Goal: Answer question/provide support

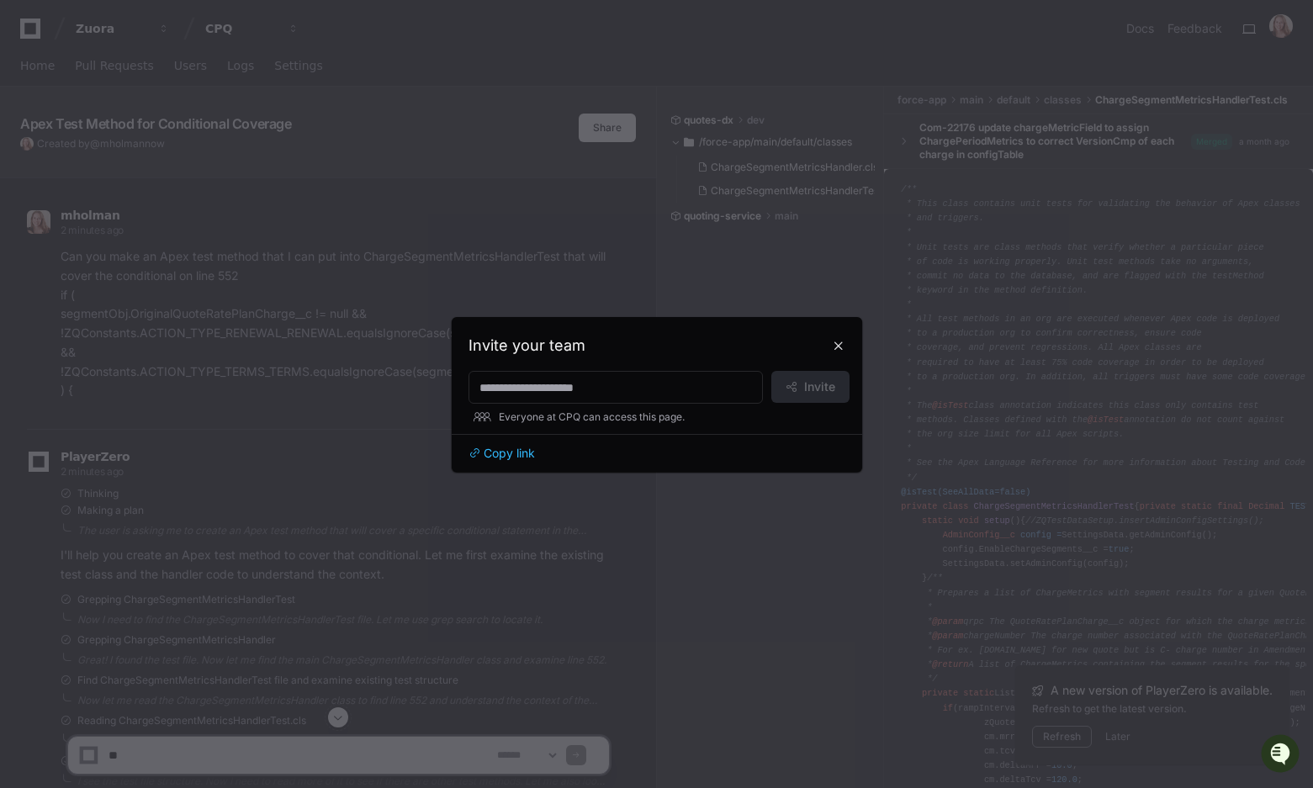
scroll to position [239, 0]
click at [842, 349] on button at bounding box center [838, 345] width 27 height 27
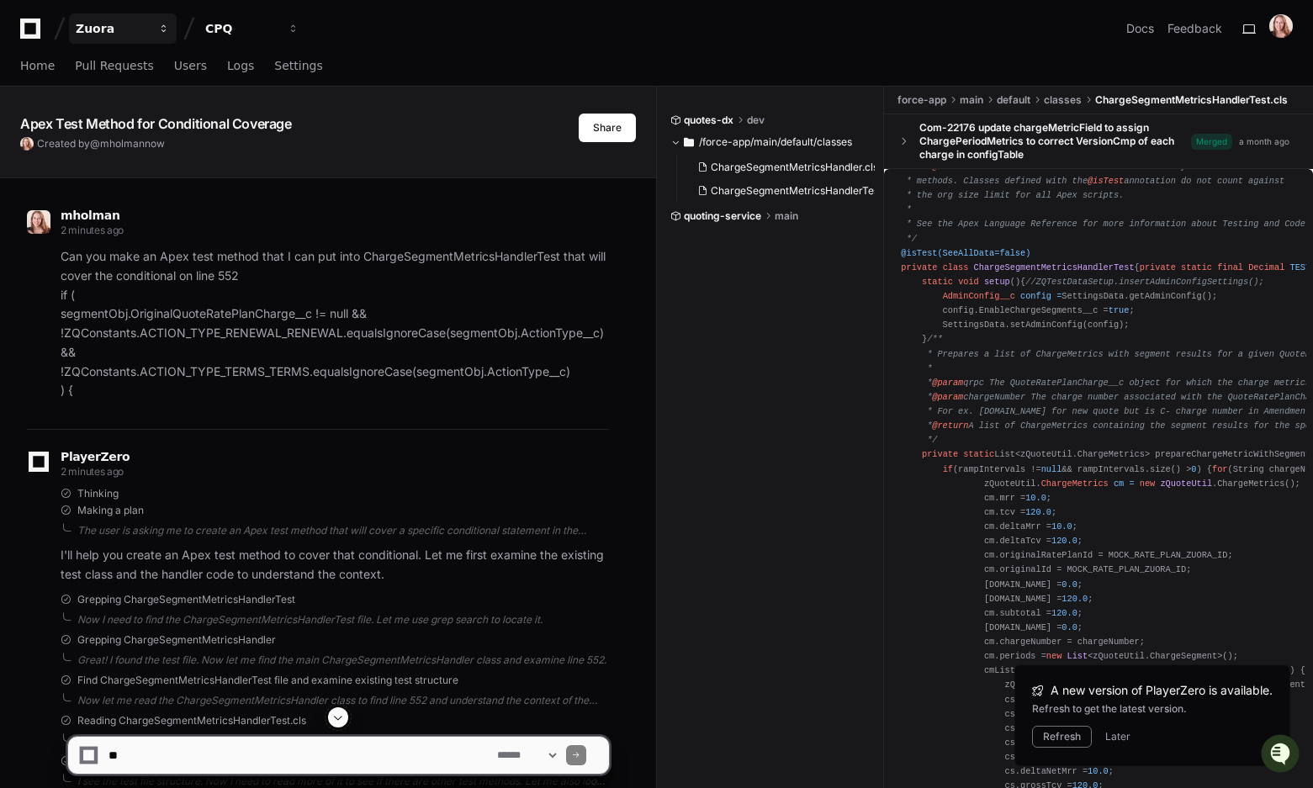
click at [83, 21] on div "Zuora" at bounding box center [112, 28] width 72 height 17
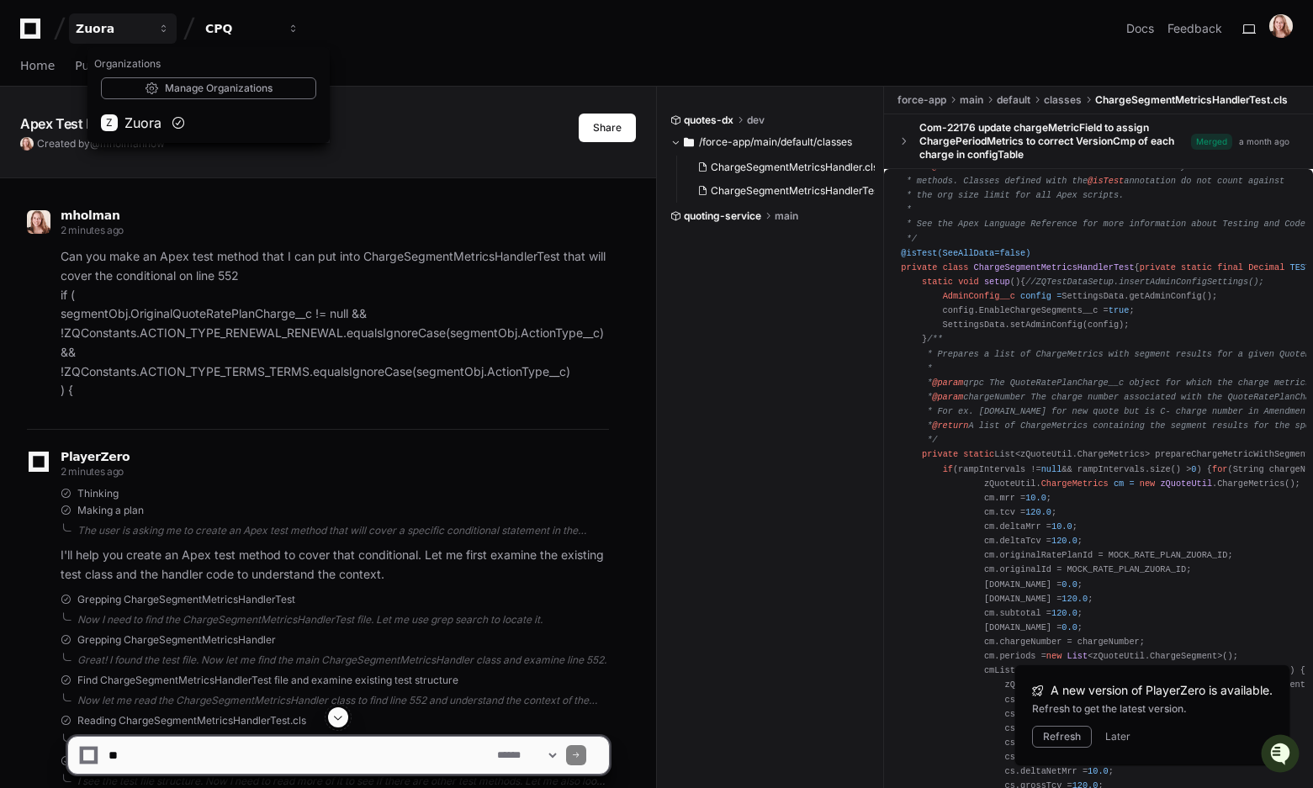
click at [19, 66] on div "Home Pull Requests Users Logs Settings" at bounding box center [656, 67] width 1313 height 40
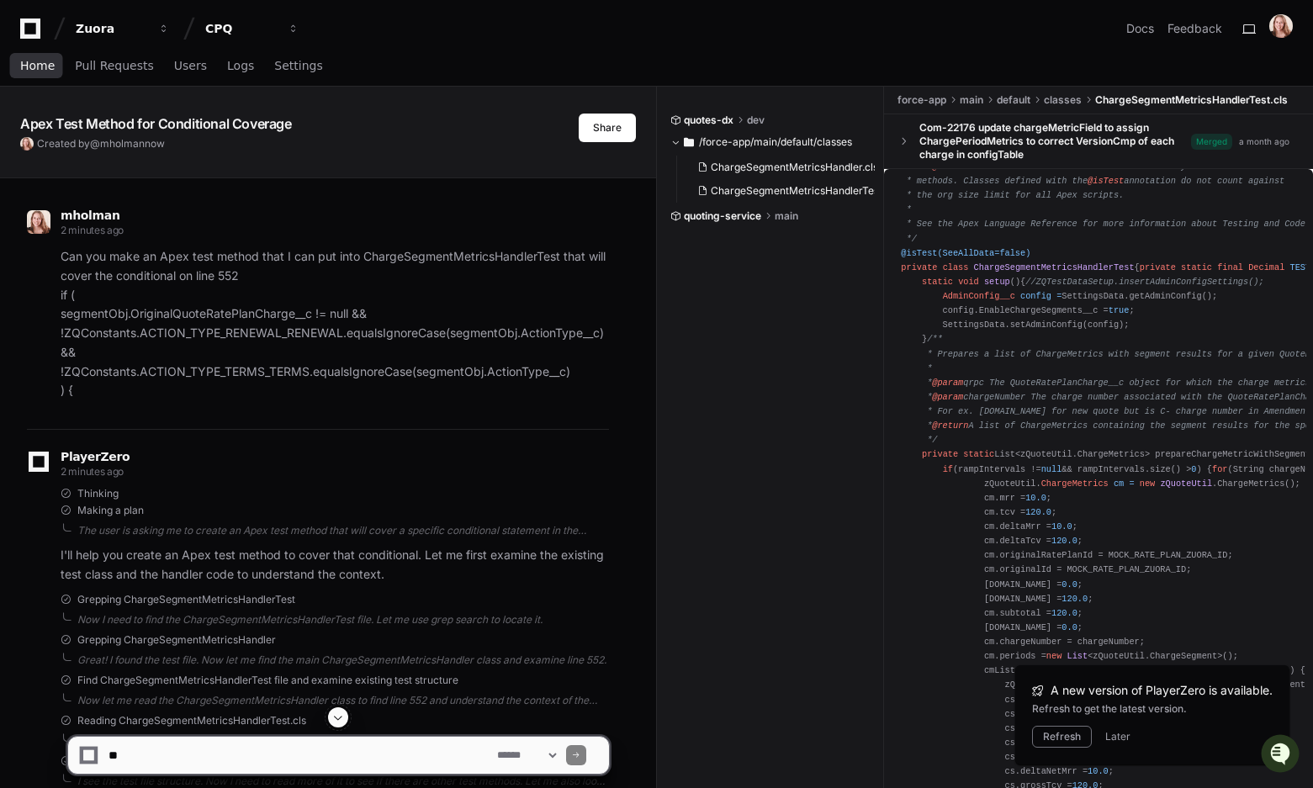
click at [30, 67] on span "Home" at bounding box center [37, 66] width 34 height 10
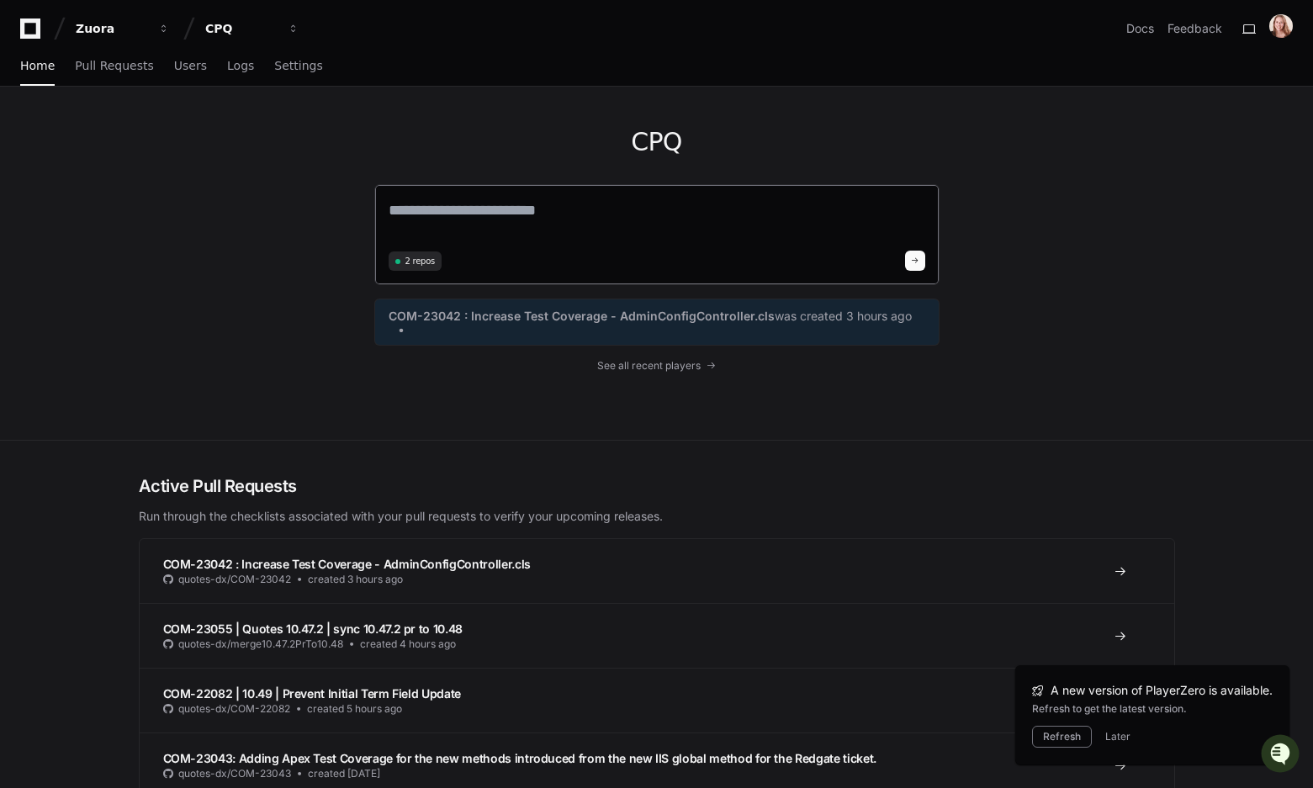
click at [553, 218] on textarea at bounding box center [657, 221] width 537 height 47
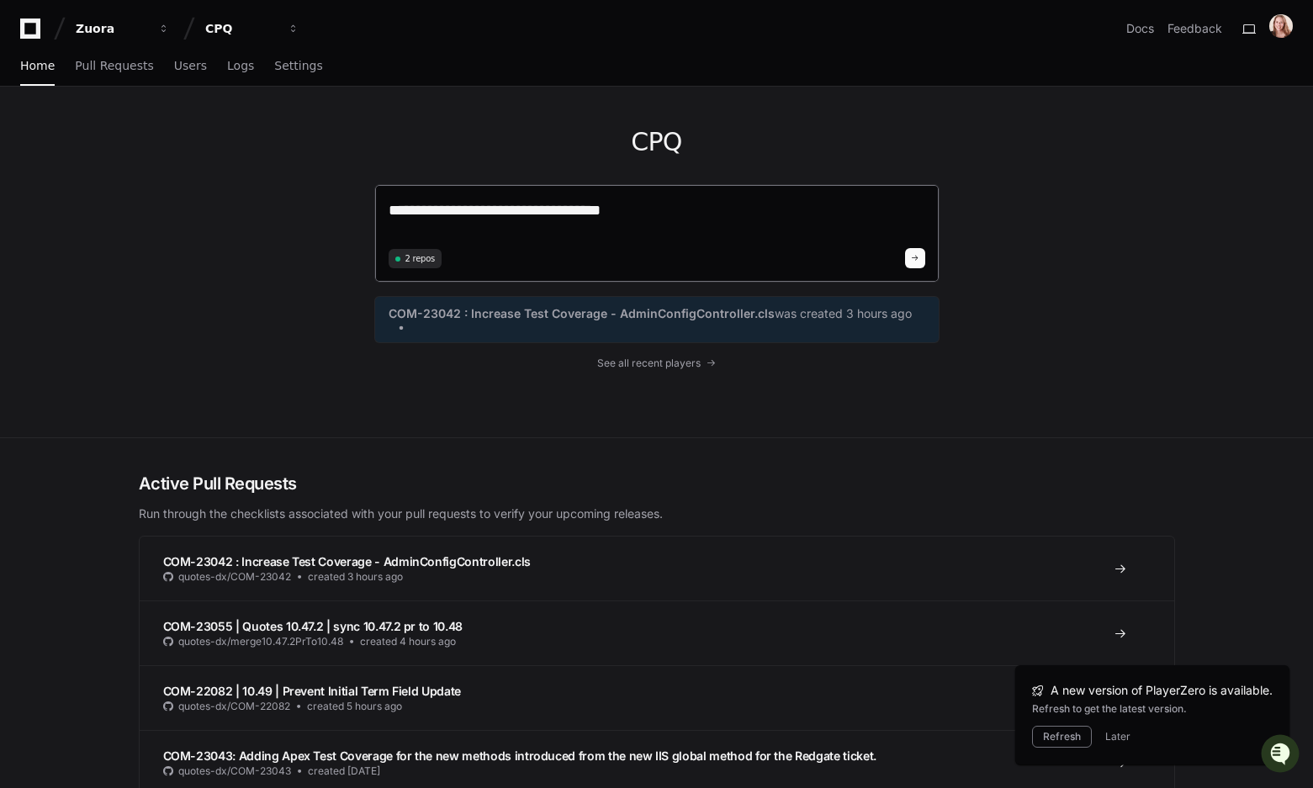
type textarea "**********"
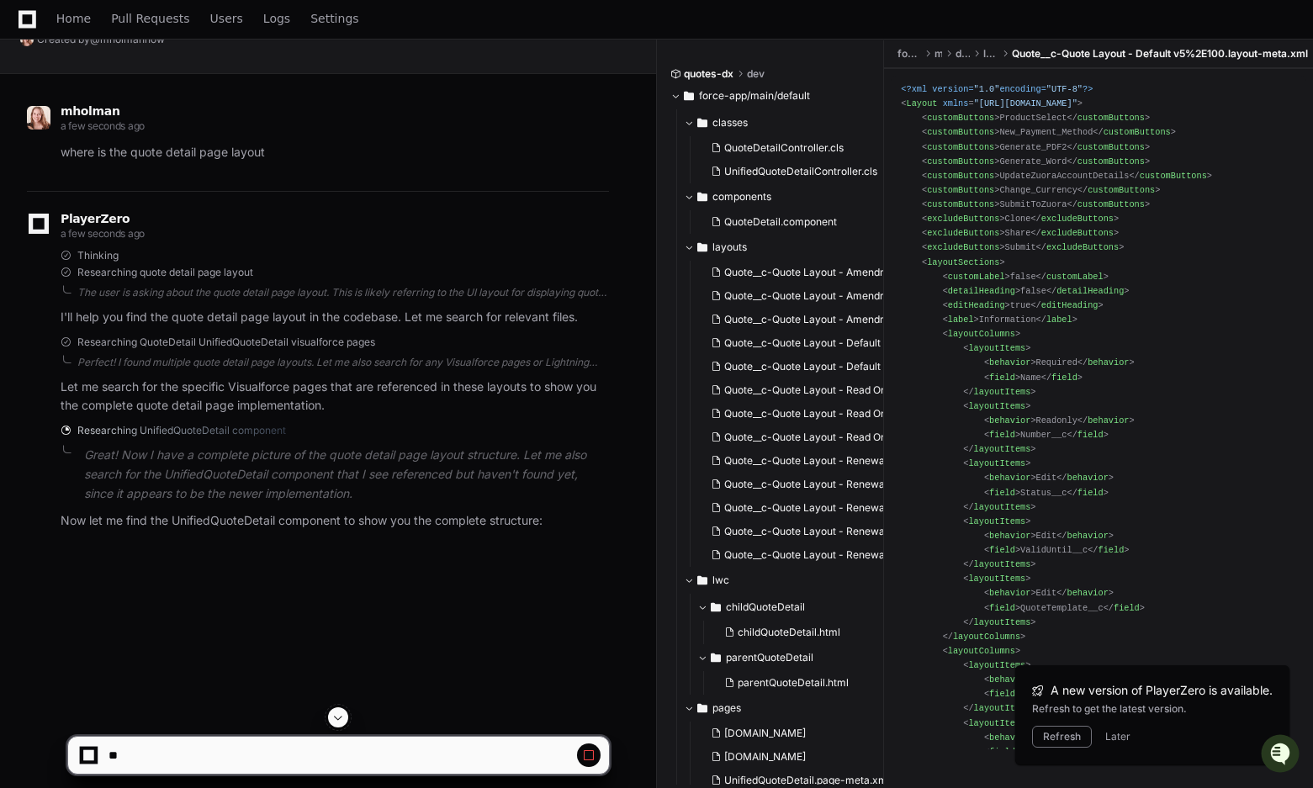
scroll to position [110, 0]
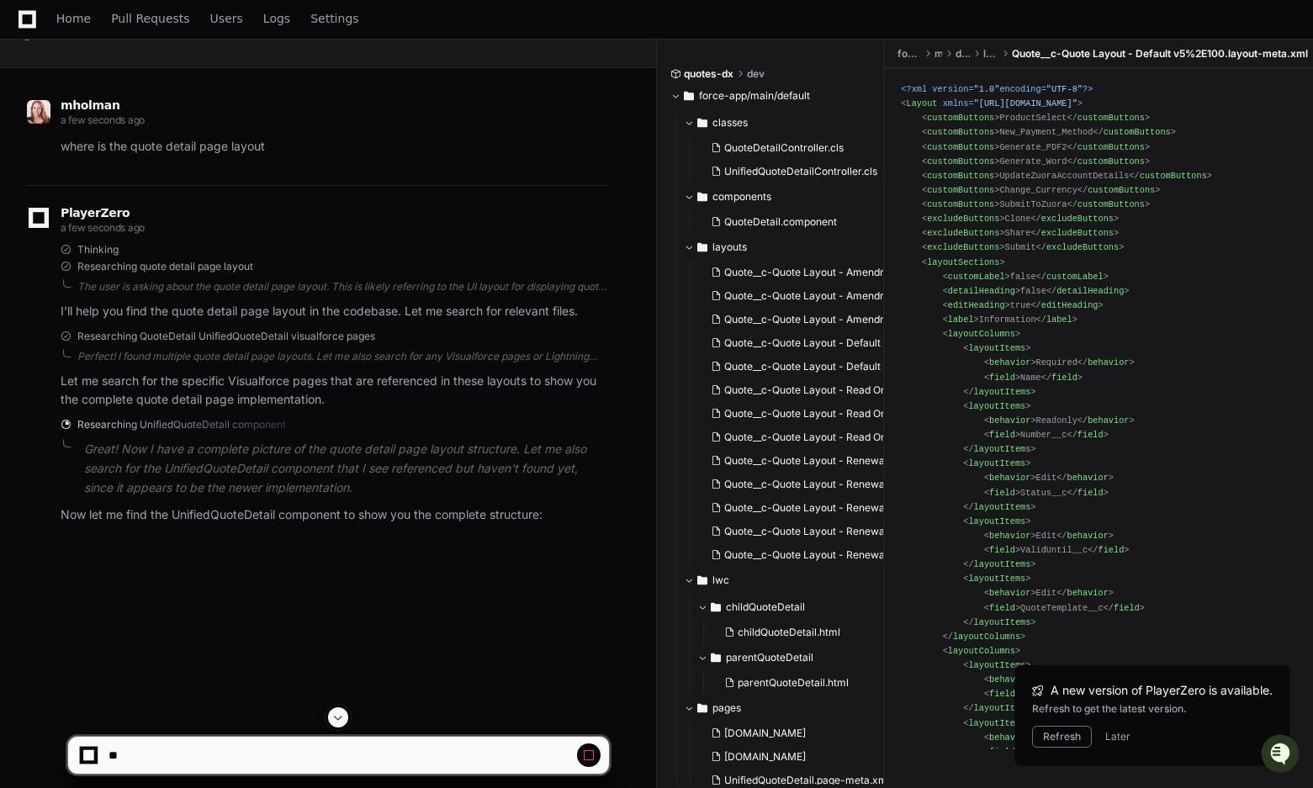
click at [398, 518] on p "Now let me find the UnifiedQuoteDetail component to show you the complete struc…" at bounding box center [335, 514] width 548 height 19
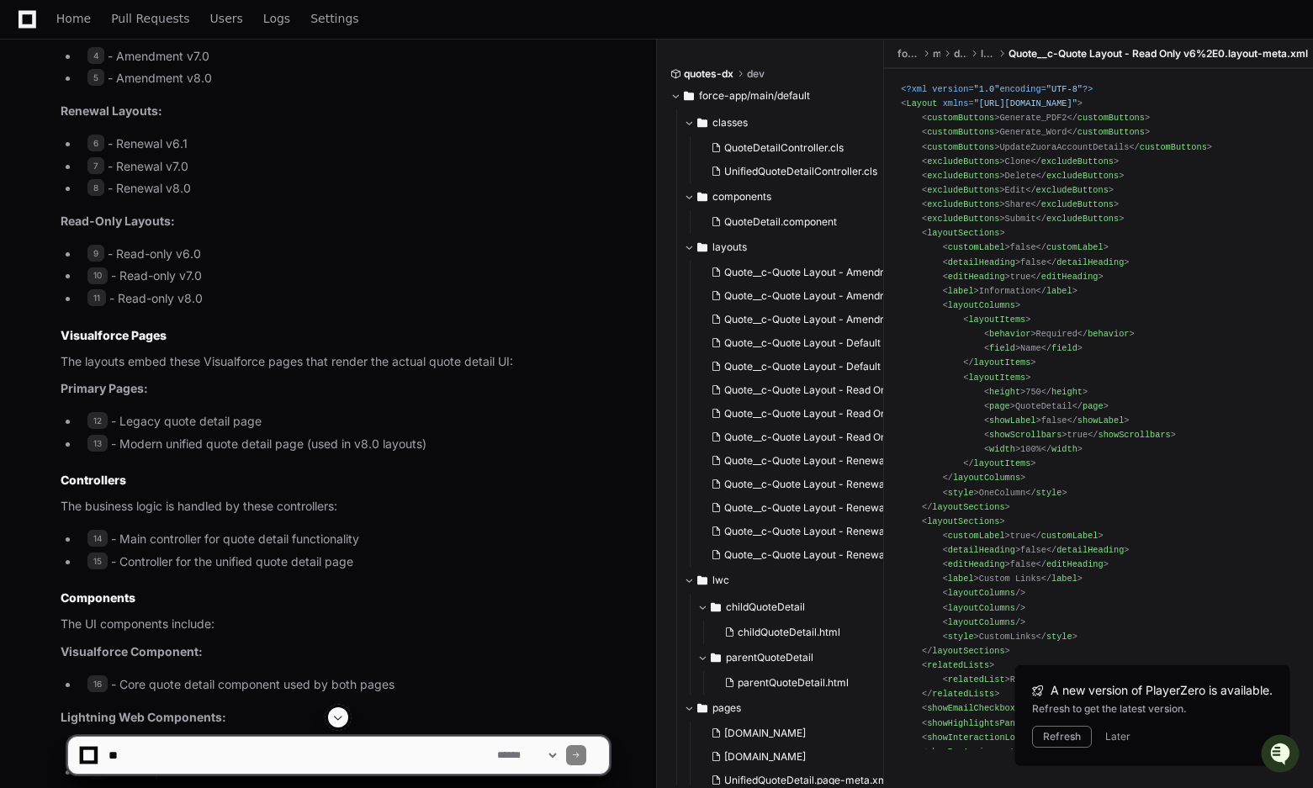
scroll to position [1136, 0]
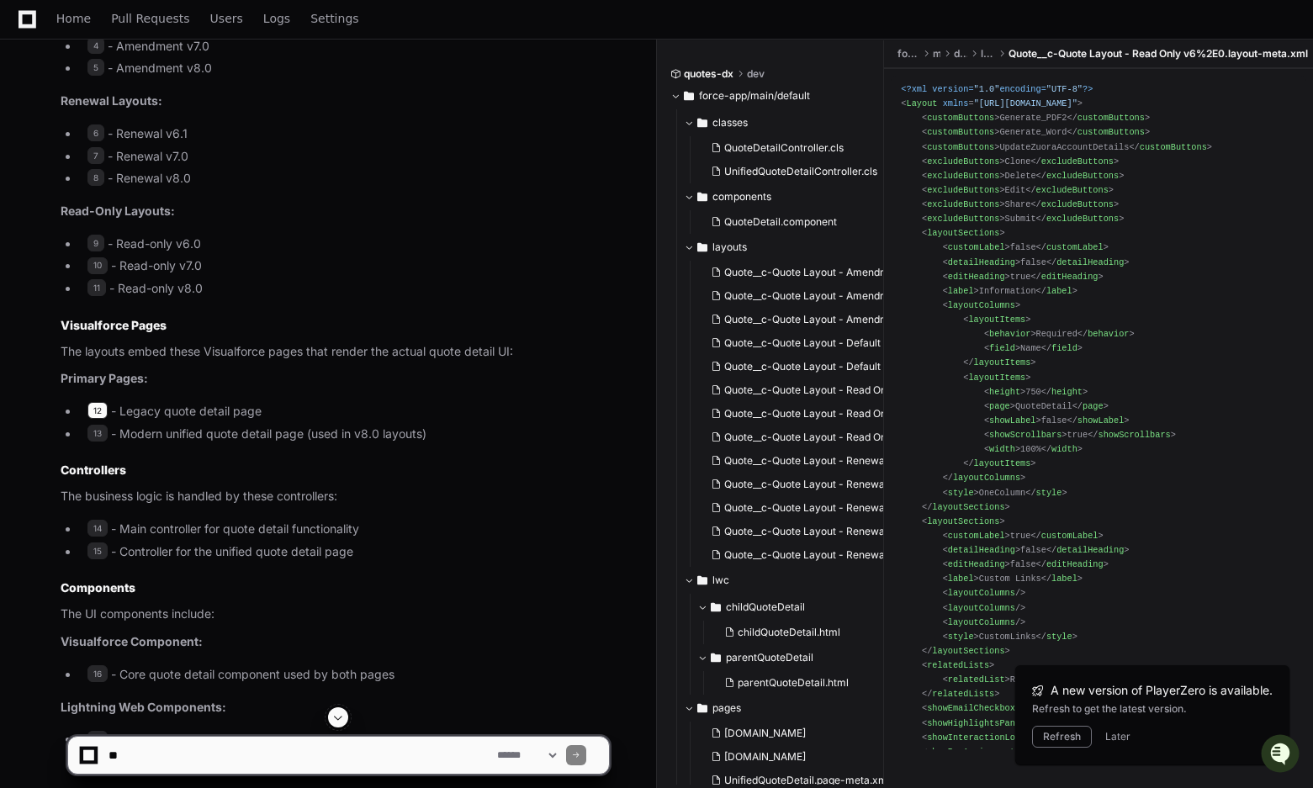
click at [99, 409] on span "12" at bounding box center [97, 410] width 20 height 17
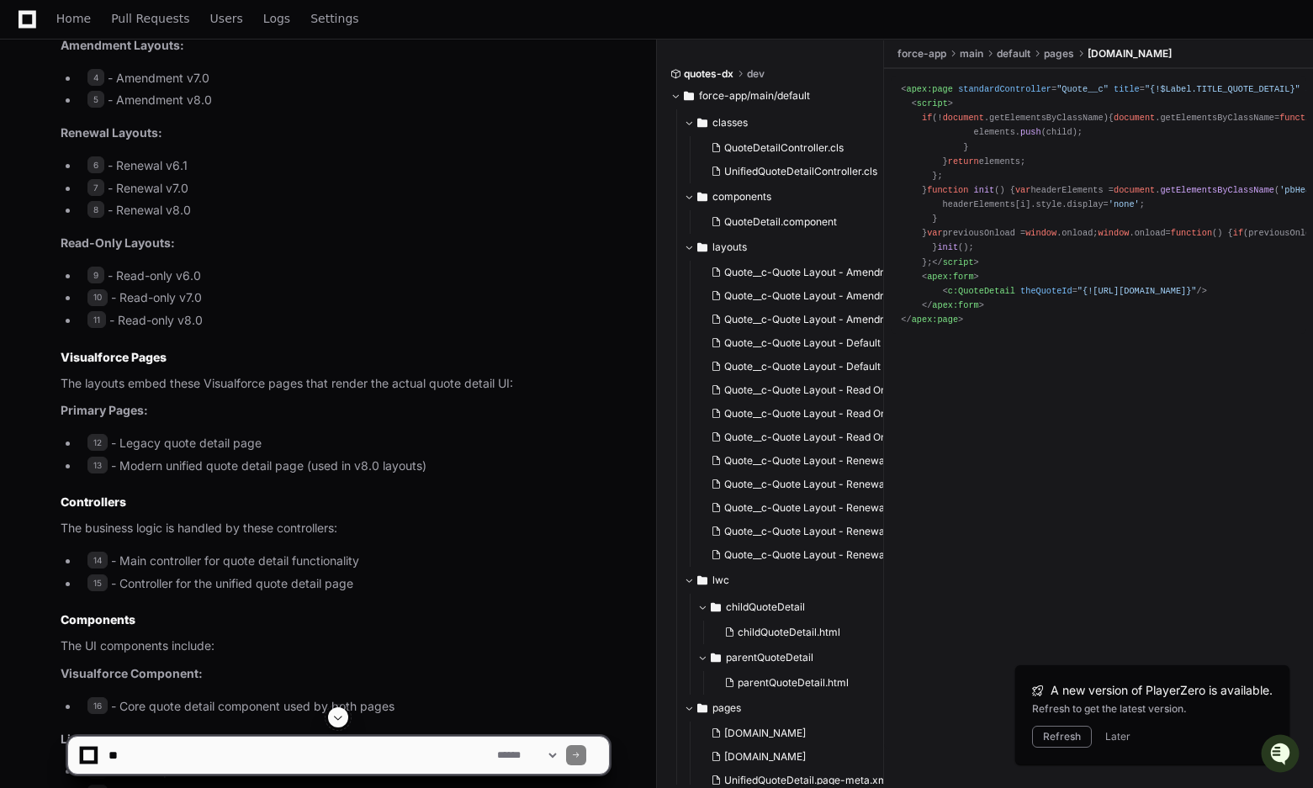
scroll to position [1126, 0]
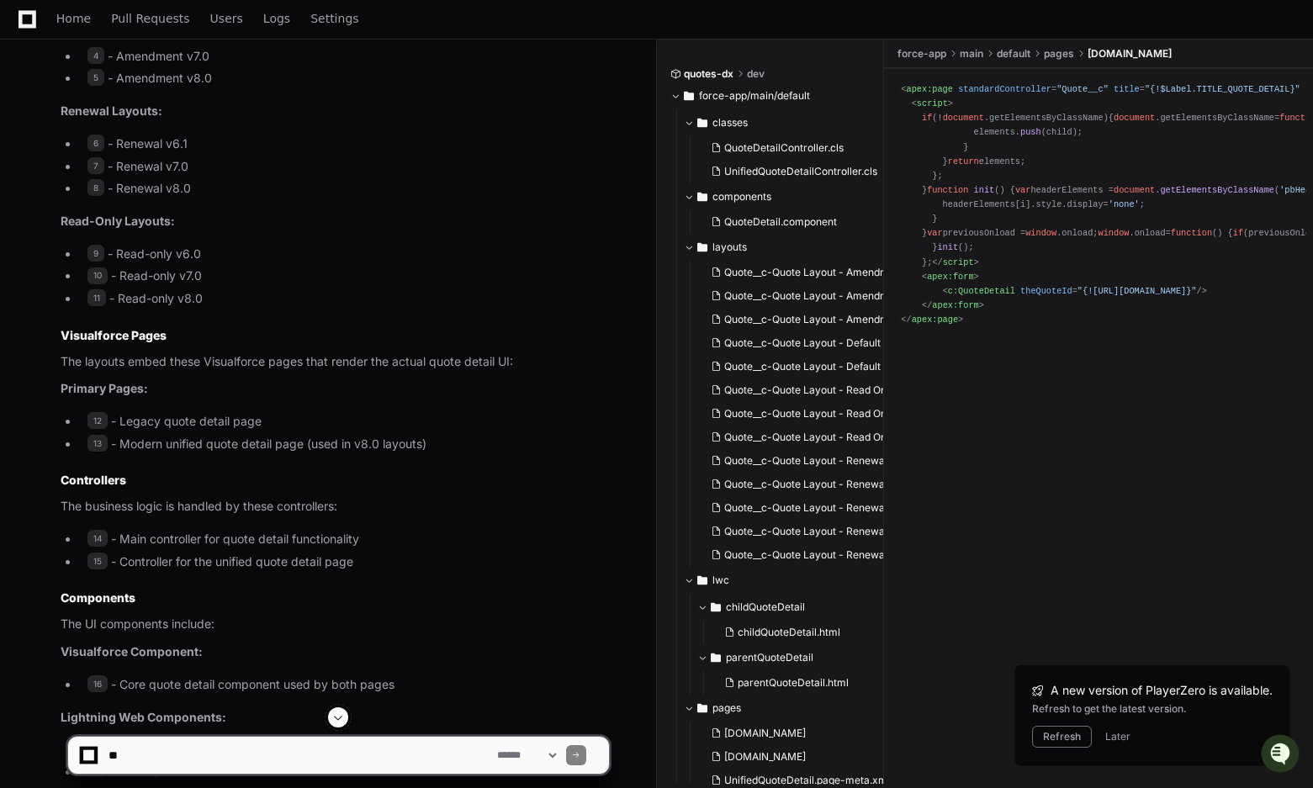
click at [1047, 327] on div "< apex:page standardController = "Quote__c" title = "{!$Label.TITLE_QUOTE_DETAI…" at bounding box center [1098, 204] width 395 height 245
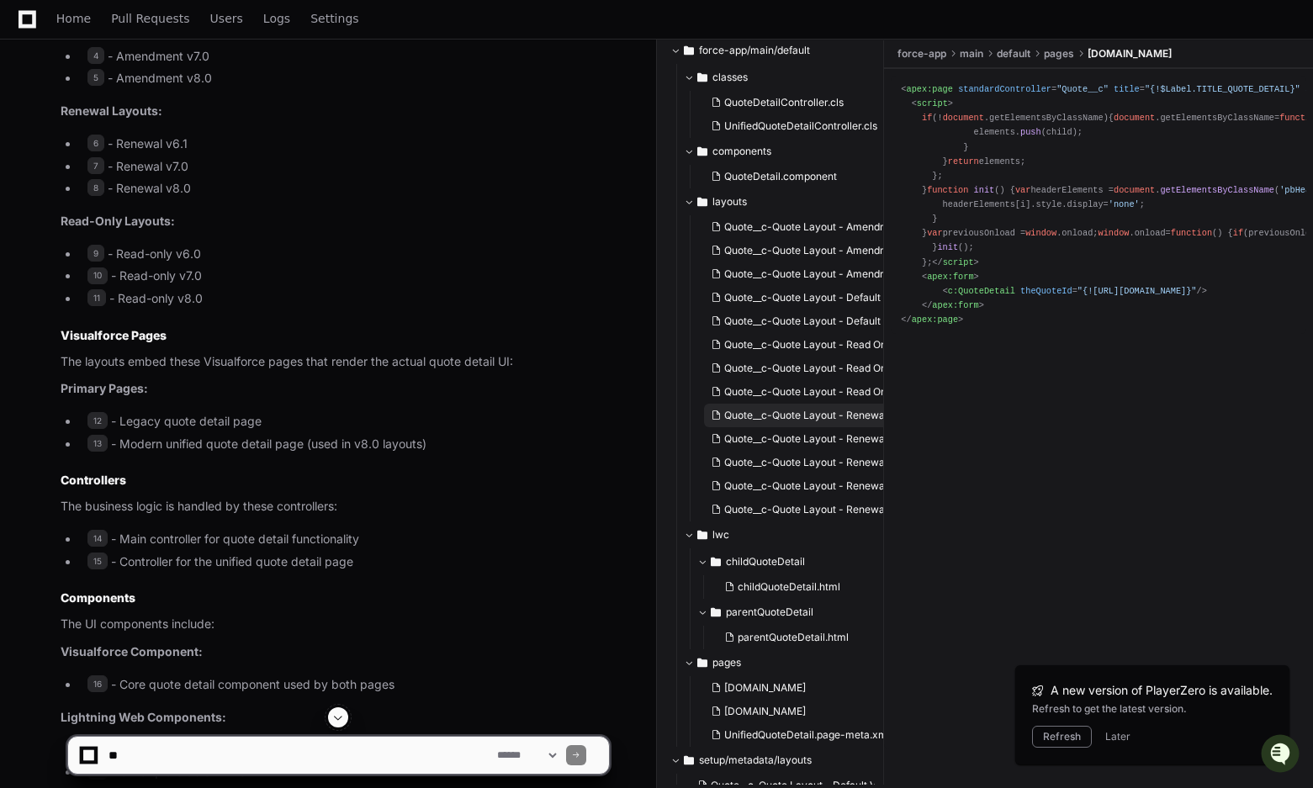
scroll to position [80, 0]
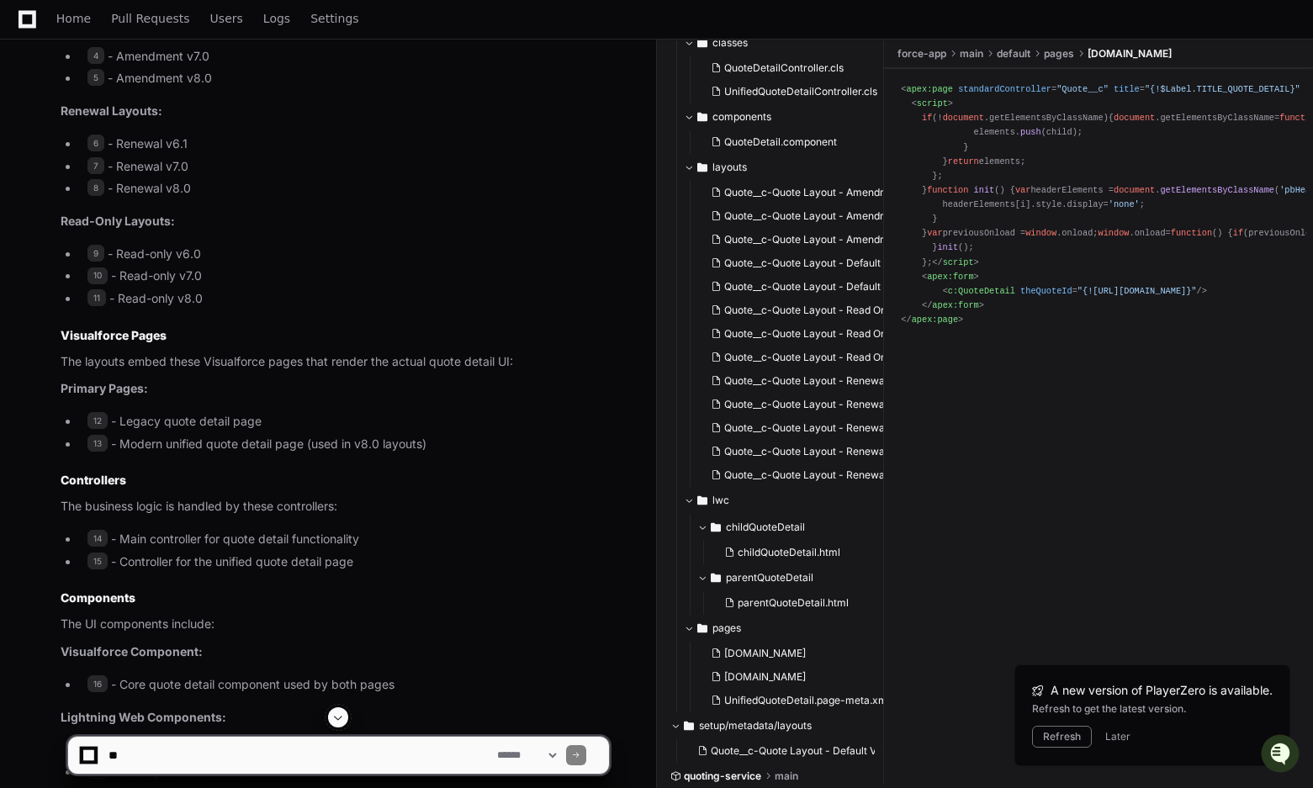
click at [751, 753] on div at bounding box center [816, 747] width 318 height 81
click at [780, 751] on div at bounding box center [816, 747] width 318 height 81
click at [796, 753] on div at bounding box center [816, 747] width 318 height 81
click at [763, 749] on div at bounding box center [816, 747] width 318 height 81
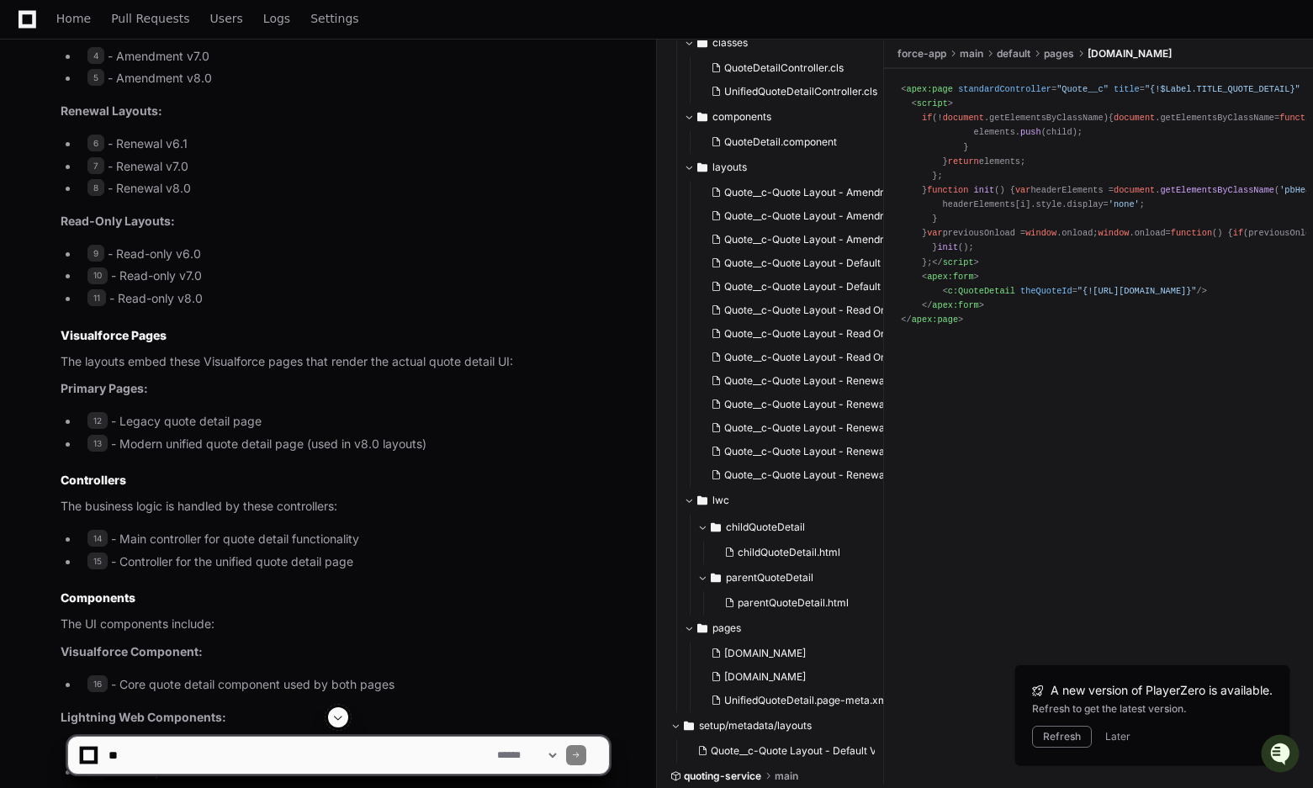
click at [752, 749] on div at bounding box center [816, 747] width 318 height 81
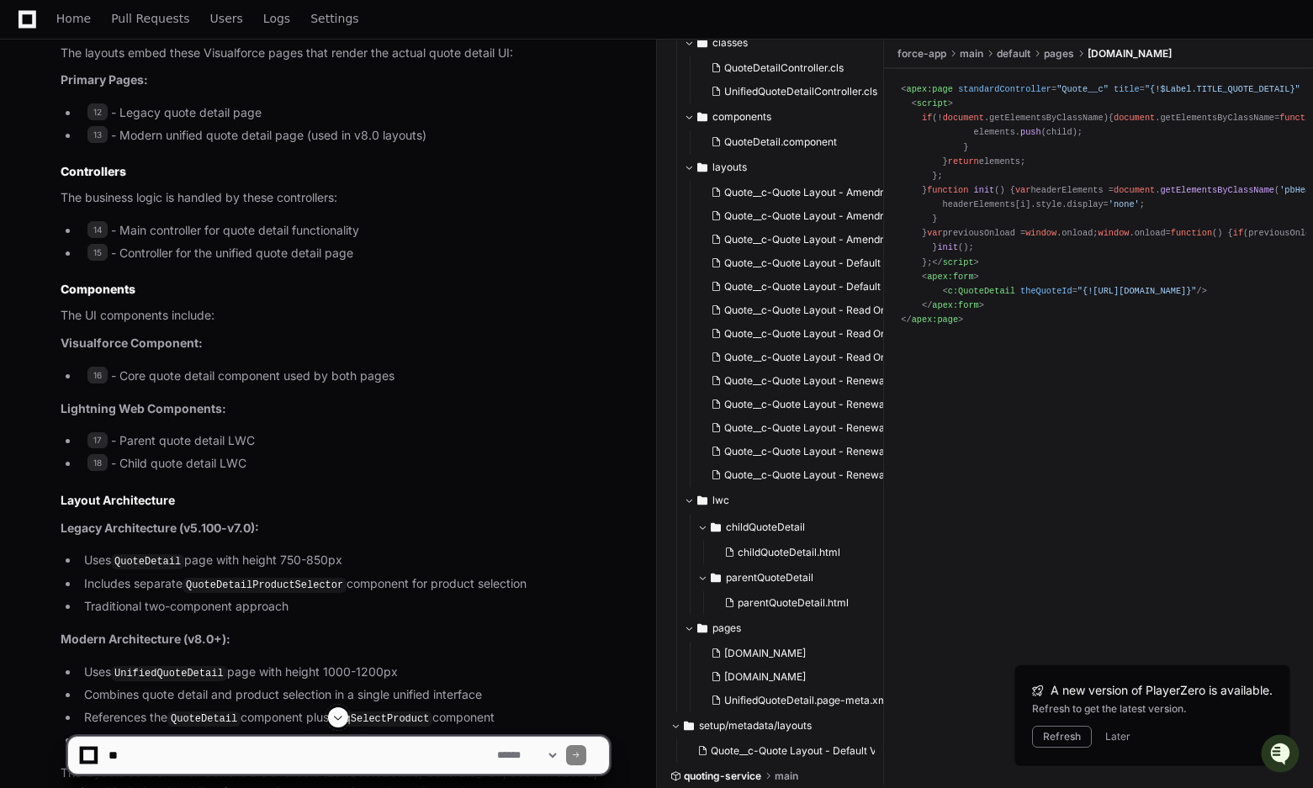
scroll to position [1580, 0]
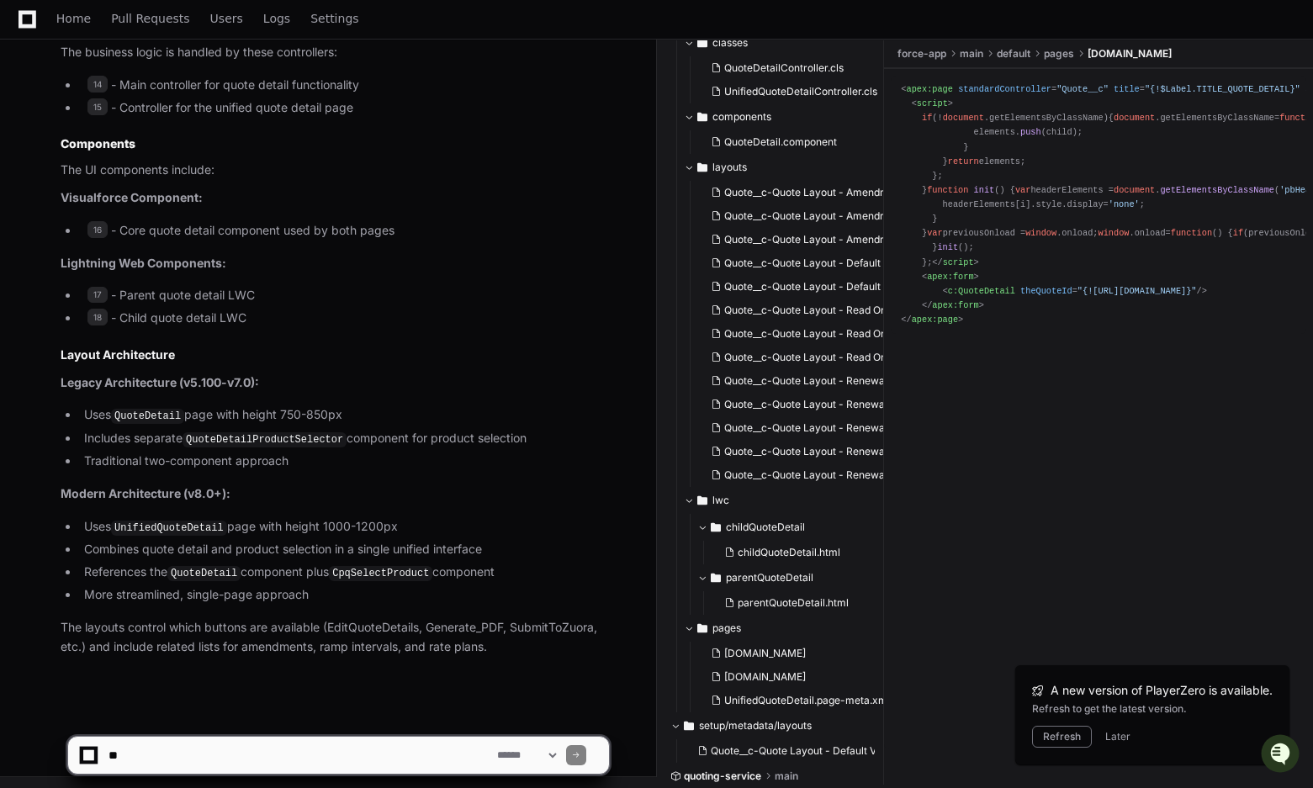
click at [141, 755] on textarea at bounding box center [299, 755] width 389 height 37
type textarea "**********"
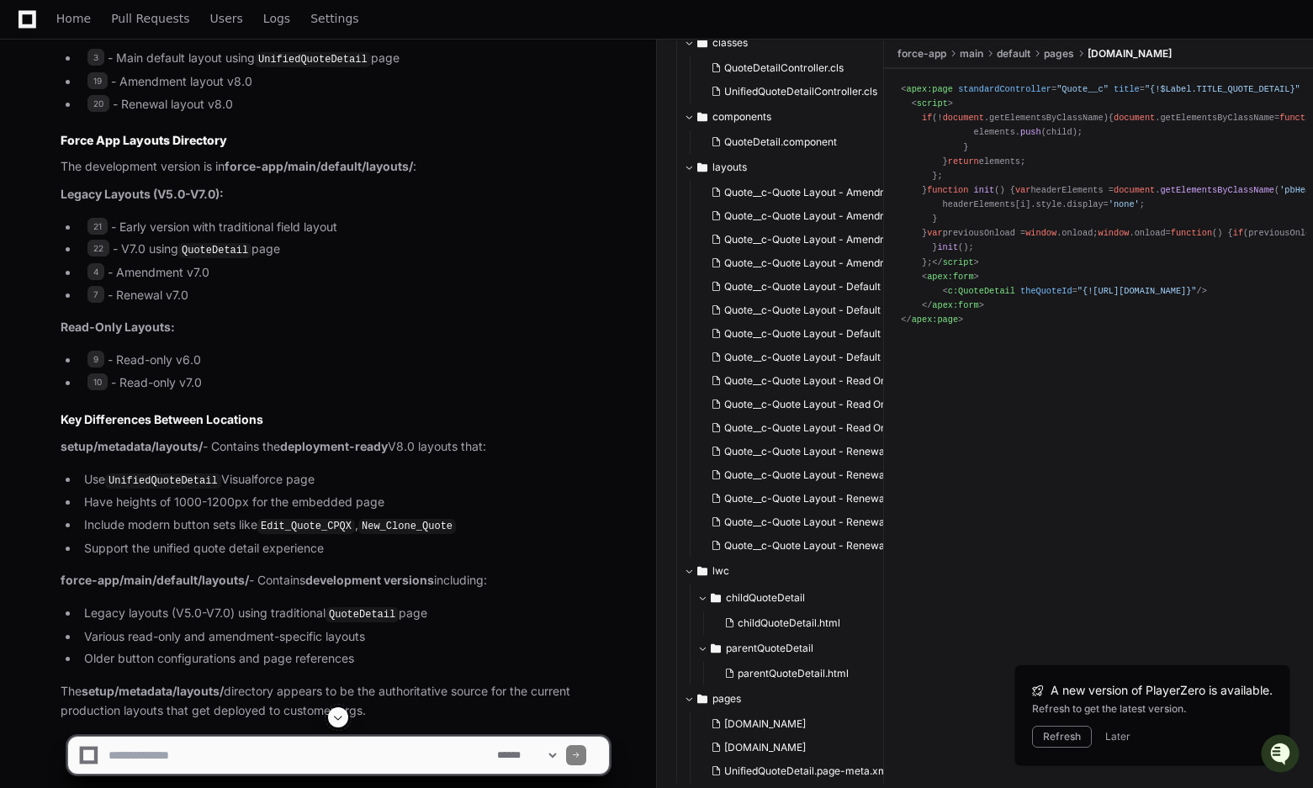
scroll to position [3074, 0]
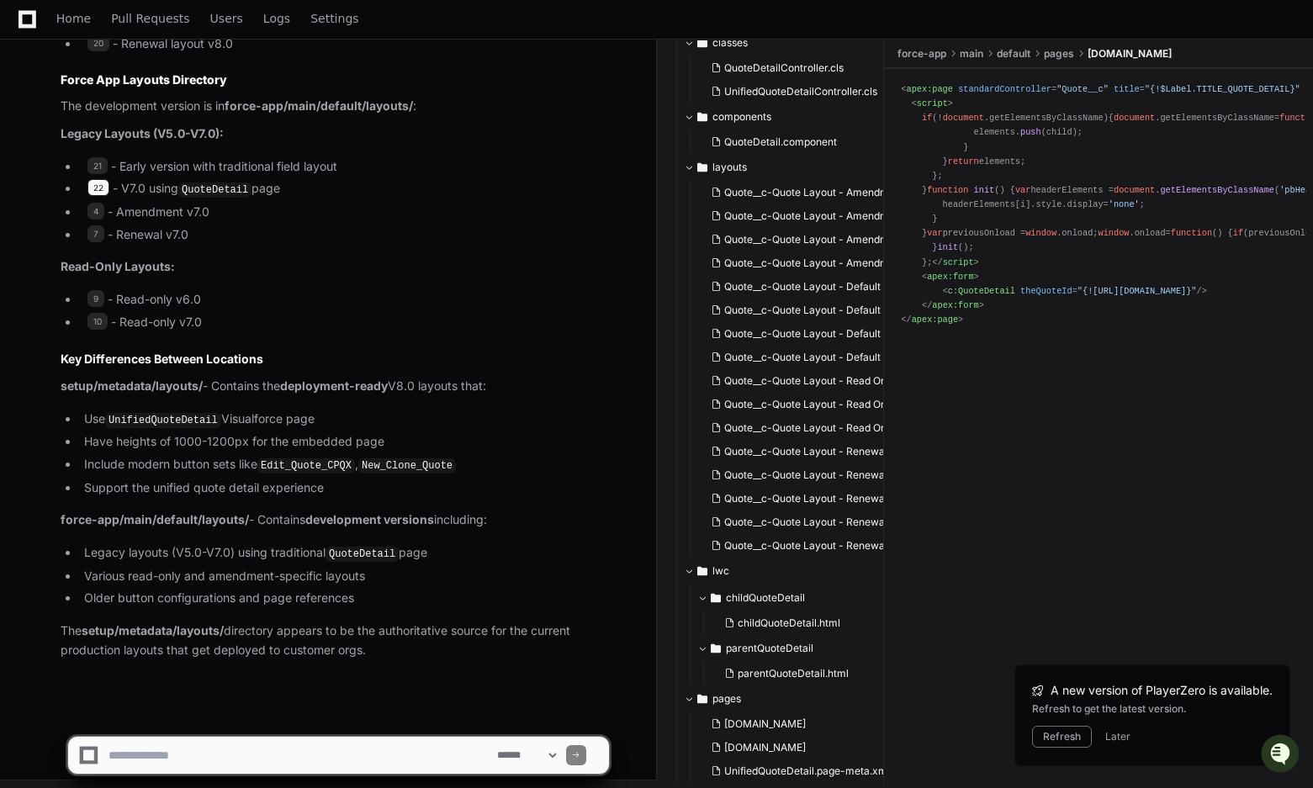
click at [97, 185] on span "22" at bounding box center [98, 187] width 22 height 17
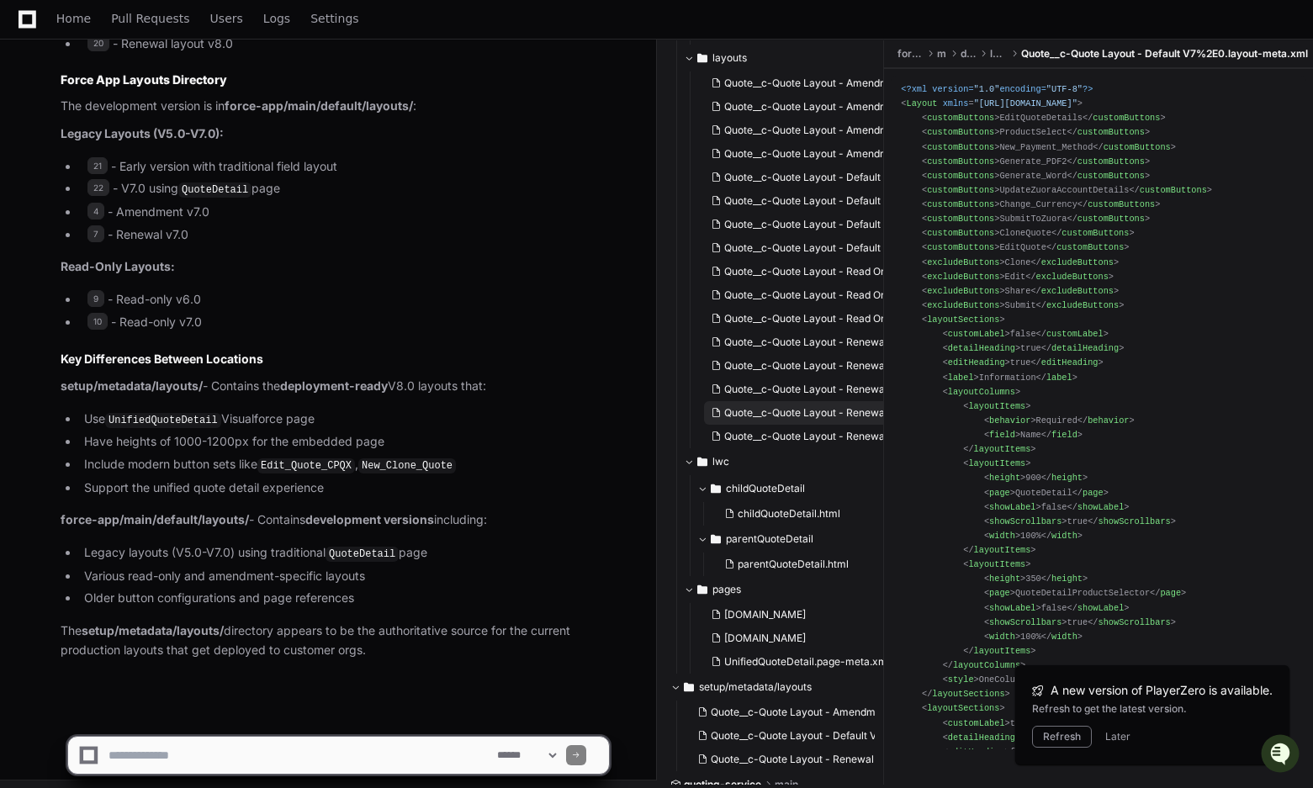
scroll to position [198, 0]
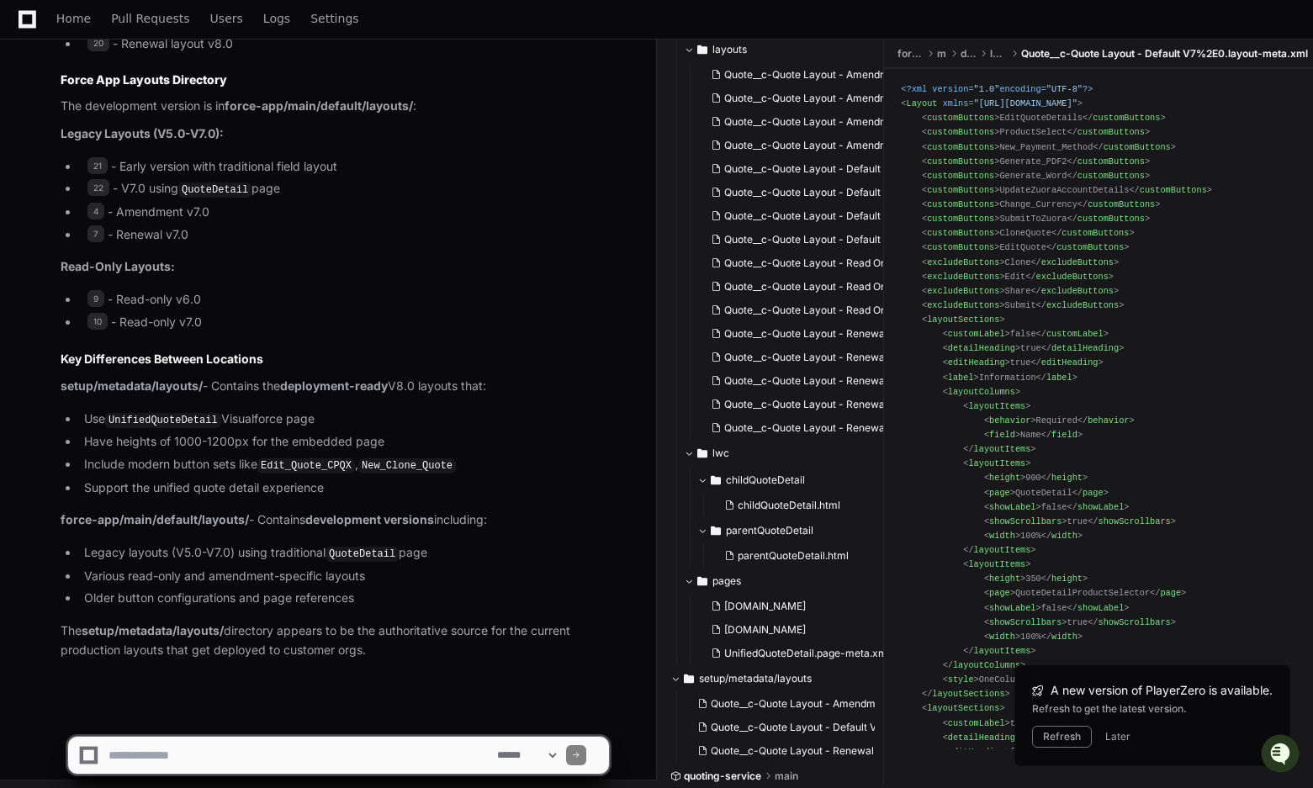
click at [1202, 49] on span "Quote__c-Quote Layout - Default V7%2E0.layout-meta.xml" at bounding box center [1164, 53] width 287 height 13
click at [831, 705] on span "Quote__c-Quote Layout - Amendment v8%2E0.layout-meta.xml" at bounding box center [863, 703] width 304 height 13
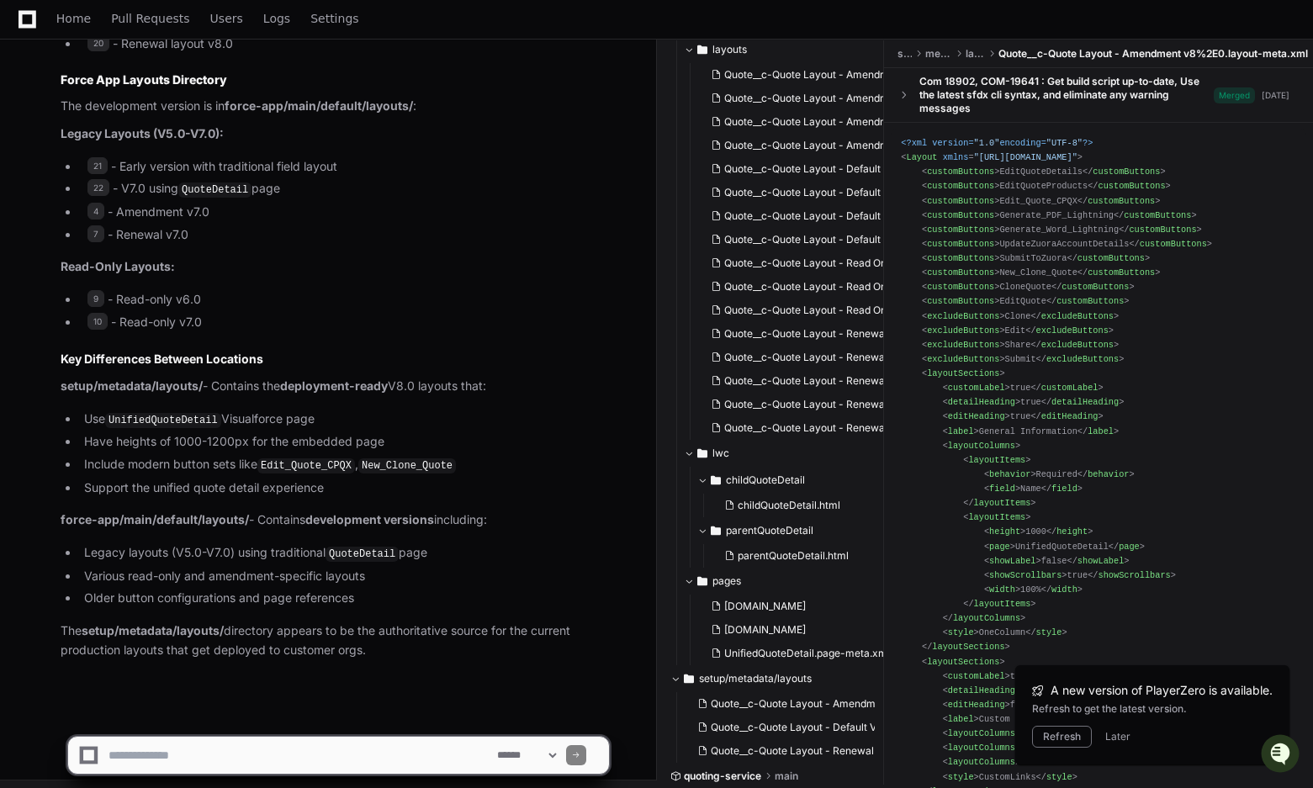
click at [345, 755] on textarea at bounding box center [299, 755] width 389 height 37
type textarea "**********"
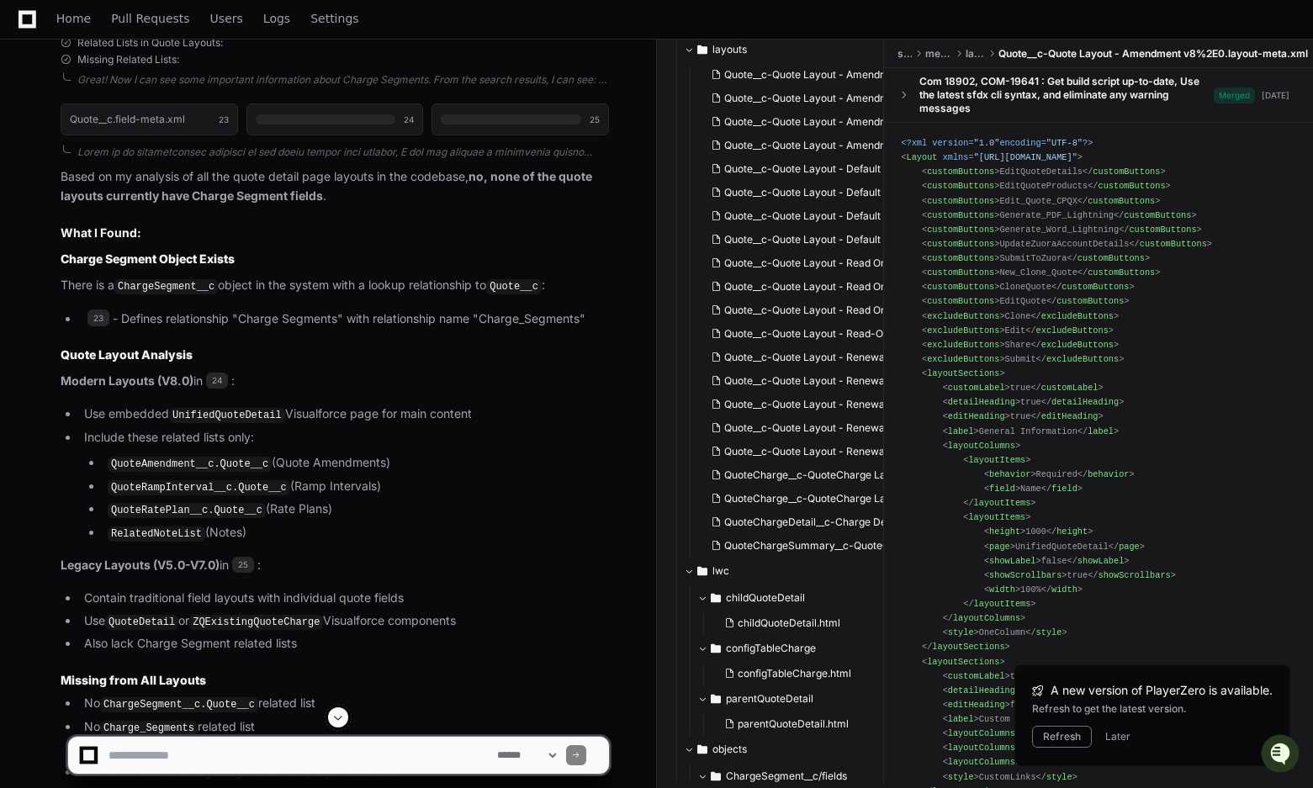
scroll to position [4320, 0]
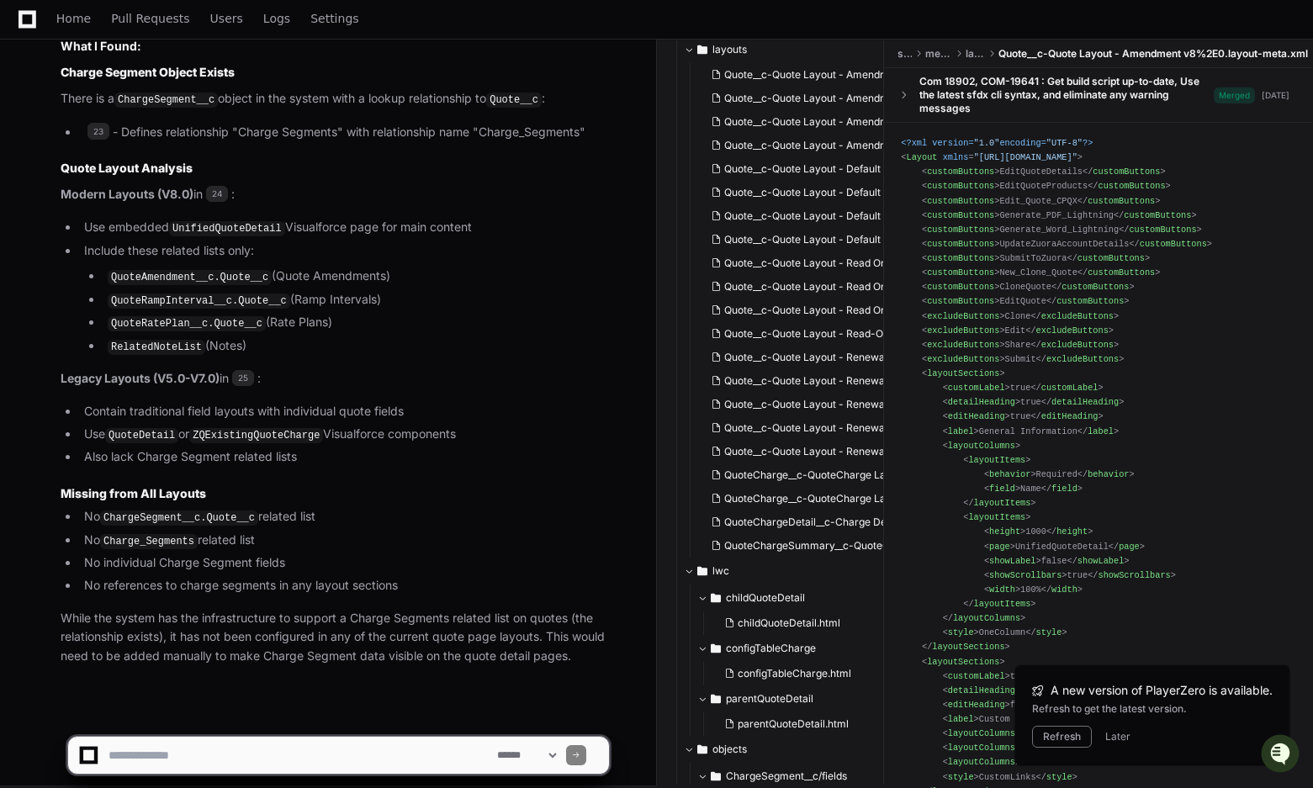
click at [229, 576] on li "No references to charge segments in any layout sections" at bounding box center [344, 585] width 530 height 19
click at [1050, 733] on button "Refresh" at bounding box center [1062, 737] width 60 height 22
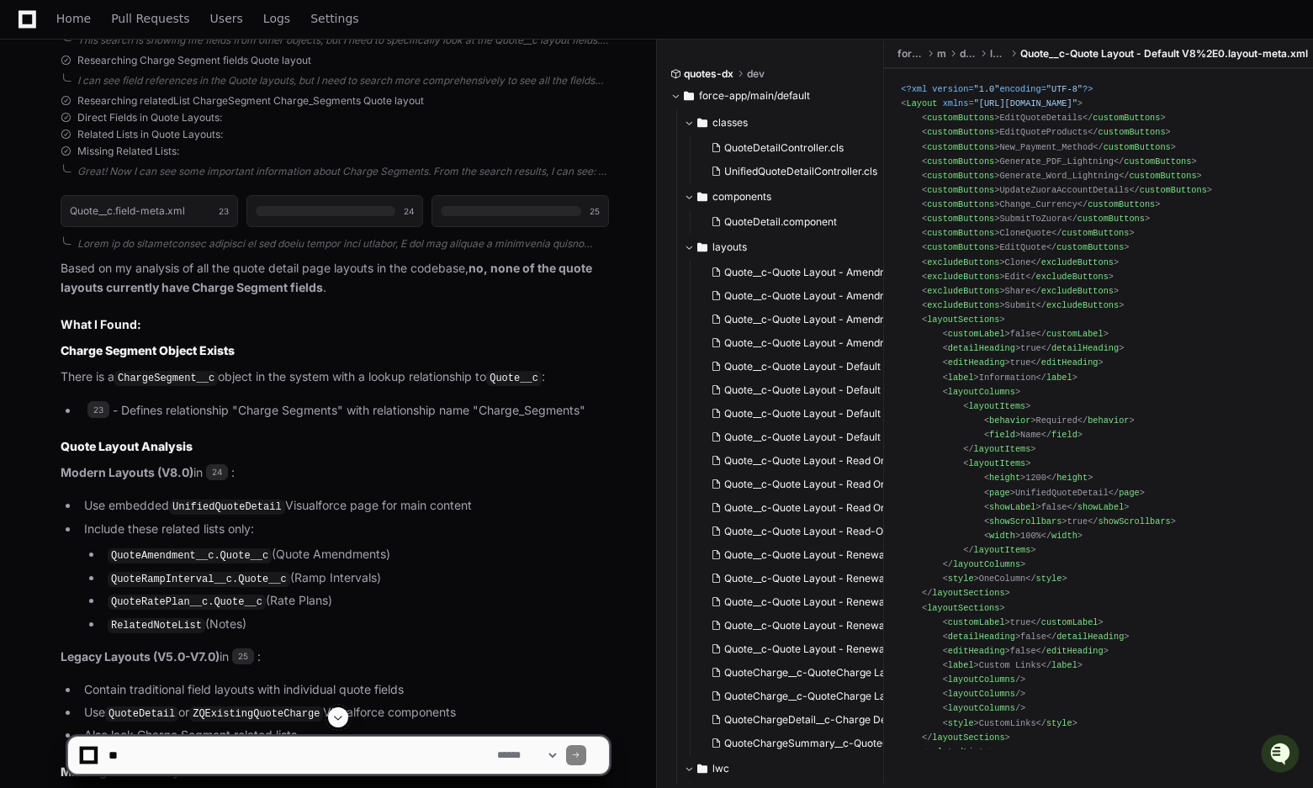
scroll to position [4320, 0]
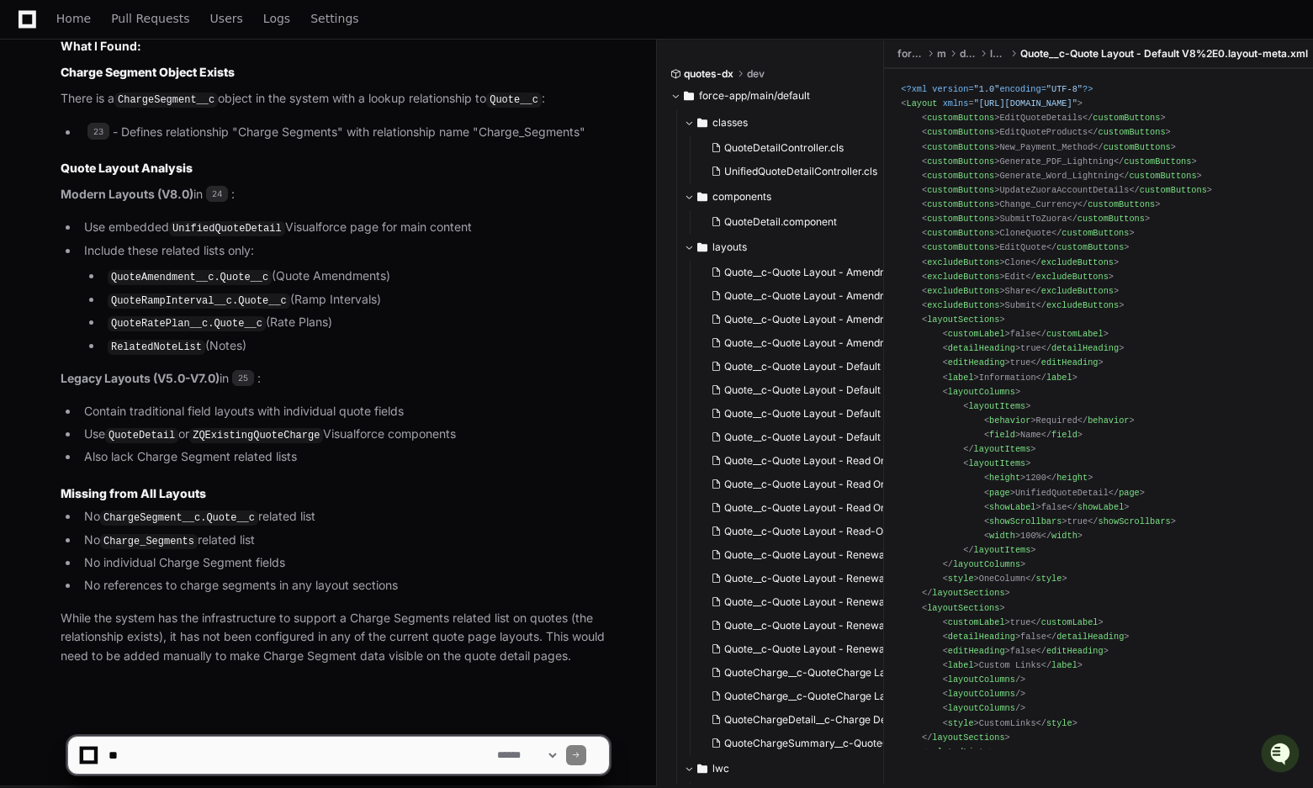
click at [172, 751] on textarea at bounding box center [299, 755] width 389 height 37
type textarea "**********"
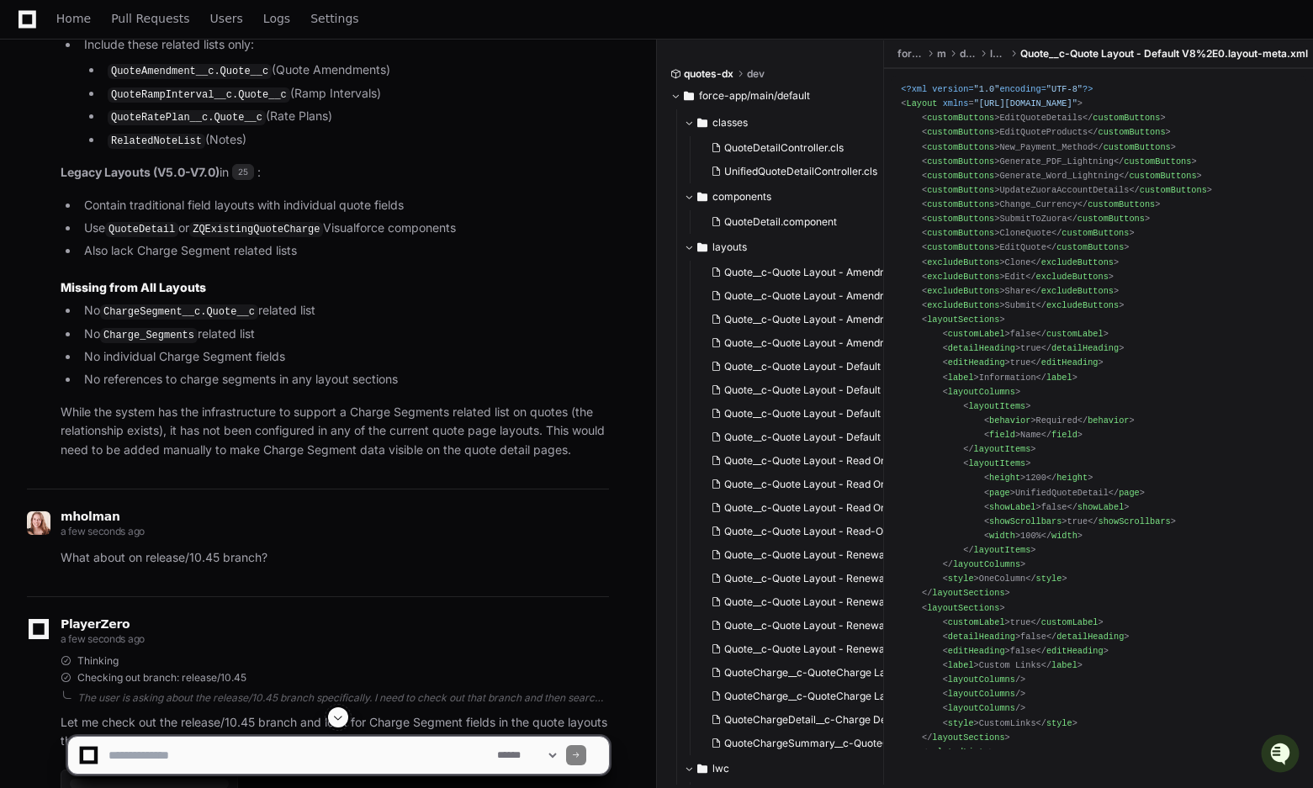
scroll to position [4839, 0]
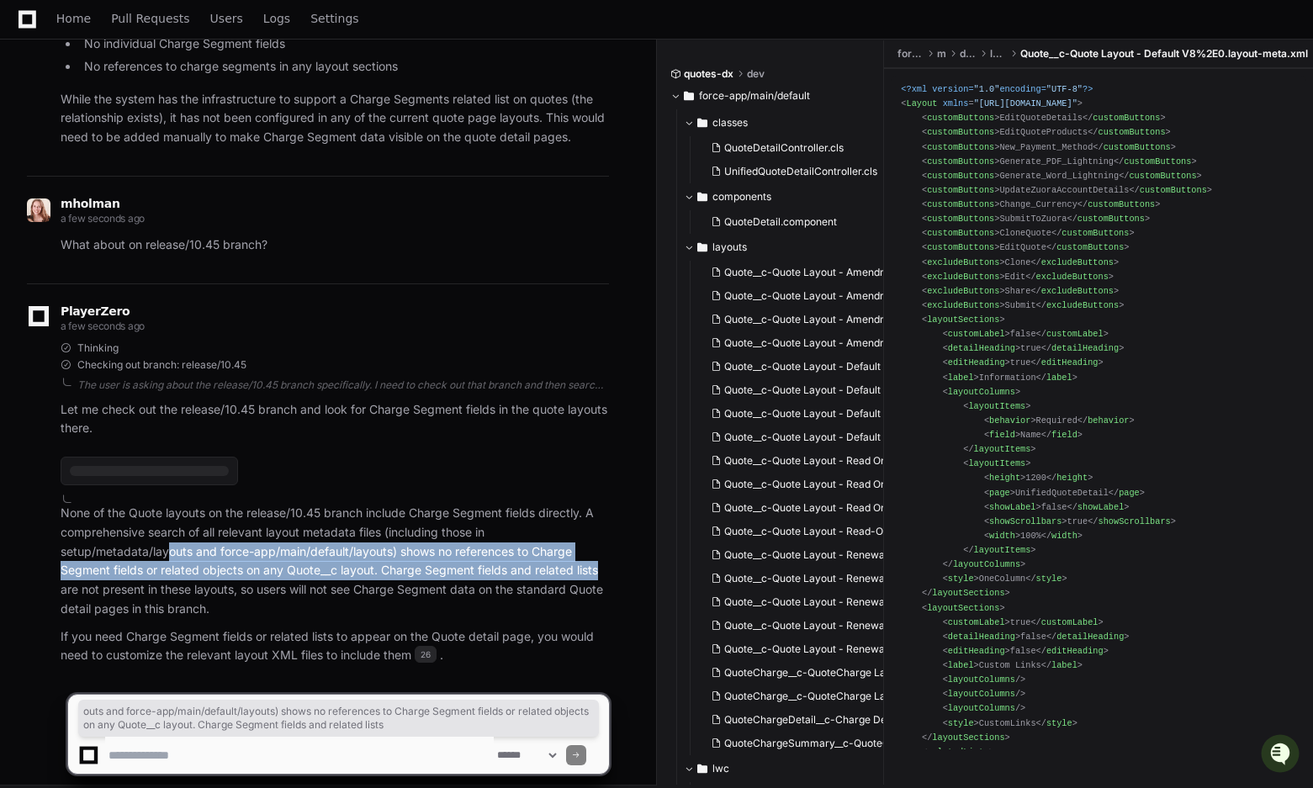
drag, startPoint x: 171, startPoint y: 533, endPoint x: 598, endPoint y: 553, distance: 427.7
click at [599, 553] on p "None of the Quote layouts on the release/10.45 branch include Charge Segment fi…" at bounding box center [335, 561] width 548 height 115
click at [139, 533] on p "None of the Quote layouts on the release/10.45 branch include Charge Segment fi…" at bounding box center [335, 561] width 548 height 115
